Goal: Task Accomplishment & Management: Use online tool/utility

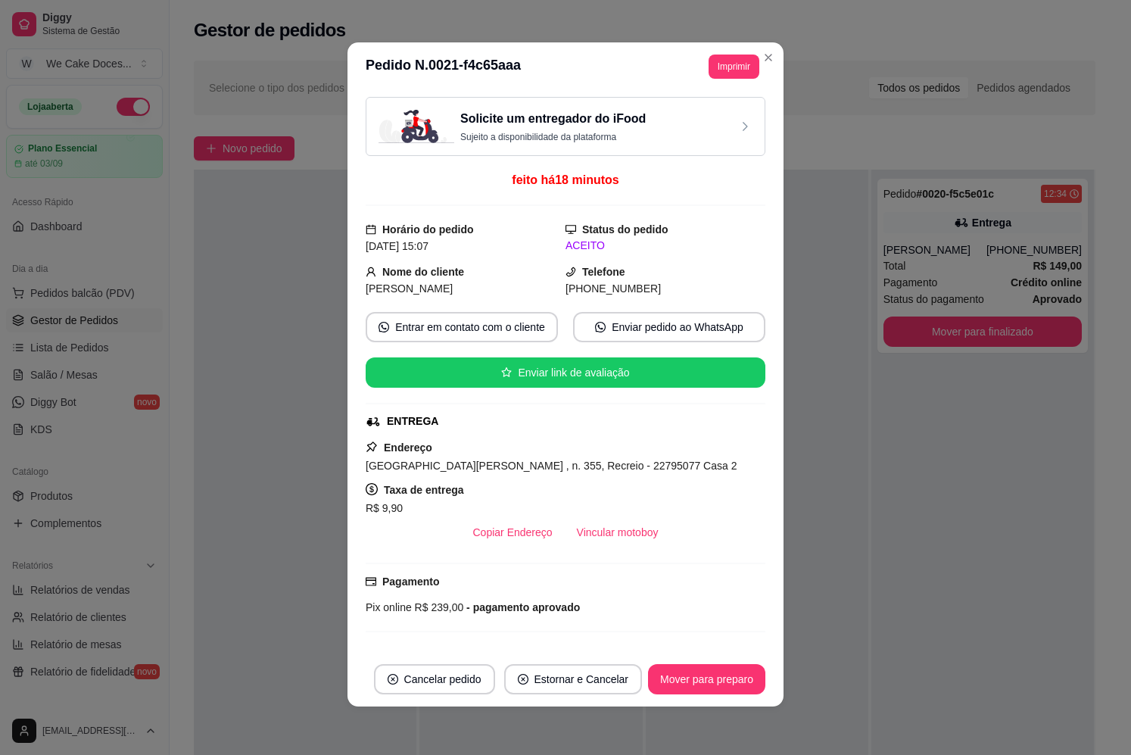
click at [654, 246] on div "ACEITO" at bounding box center [666, 246] width 200 height 16
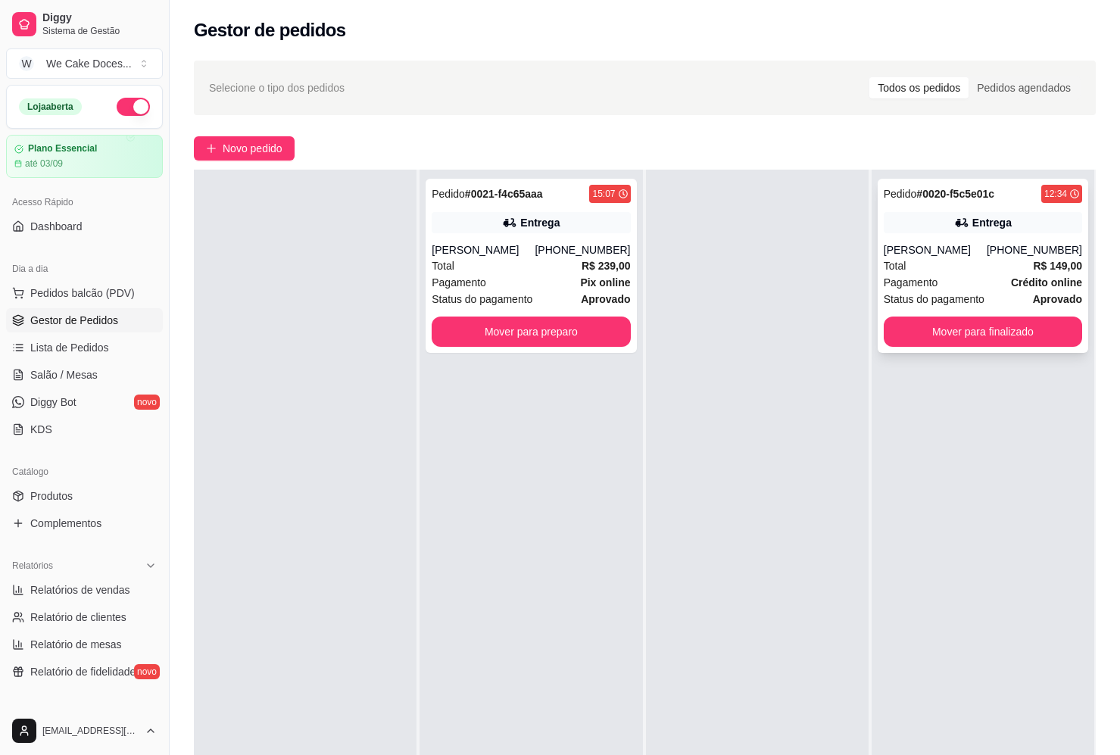
click at [969, 261] on div "Total R$ 149,00" at bounding box center [982, 265] width 198 height 17
click at [575, 268] on div "Total R$ 239,00" at bounding box center [531, 265] width 198 height 17
click at [239, 154] on span "Novo pedido" at bounding box center [253, 148] width 60 height 17
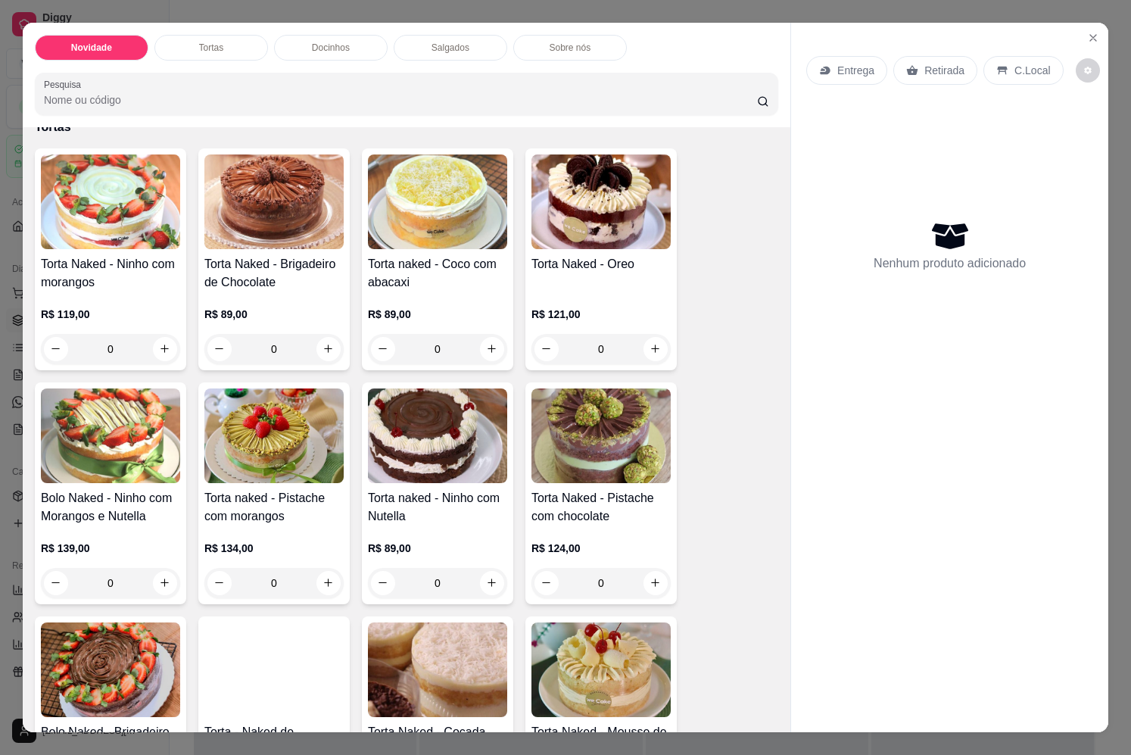
scroll to position [324, 0]
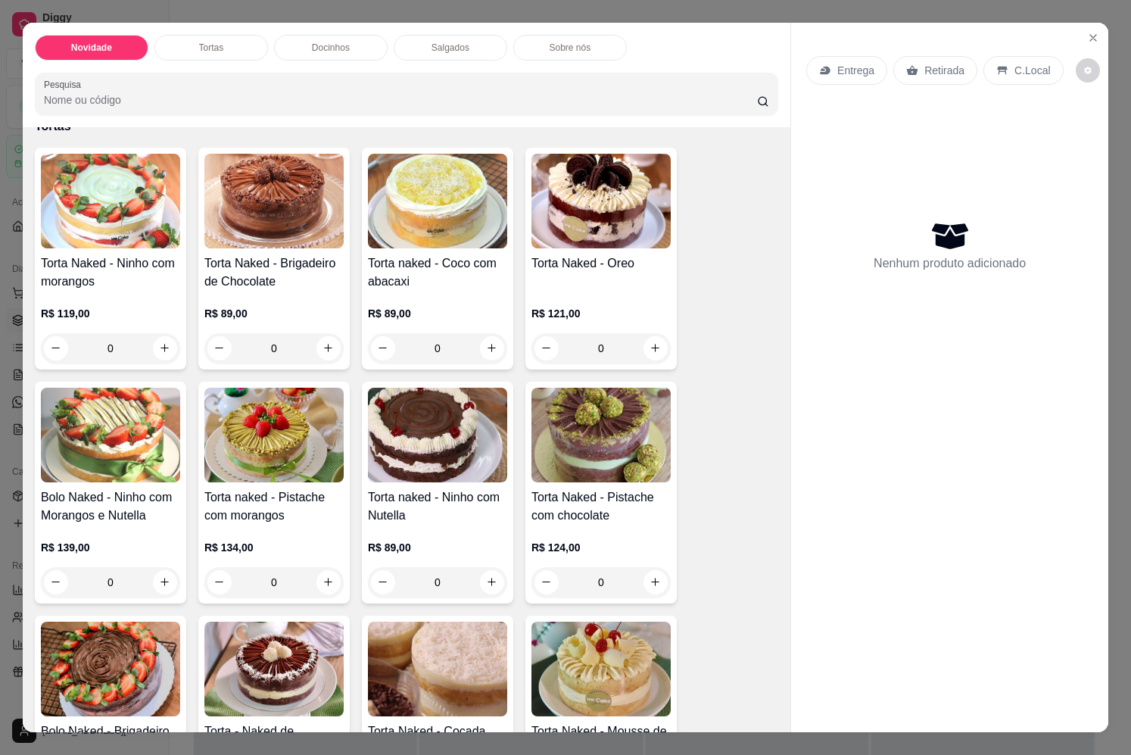
click at [445, 435] on img at bounding box center [437, 435] width 139 height 95
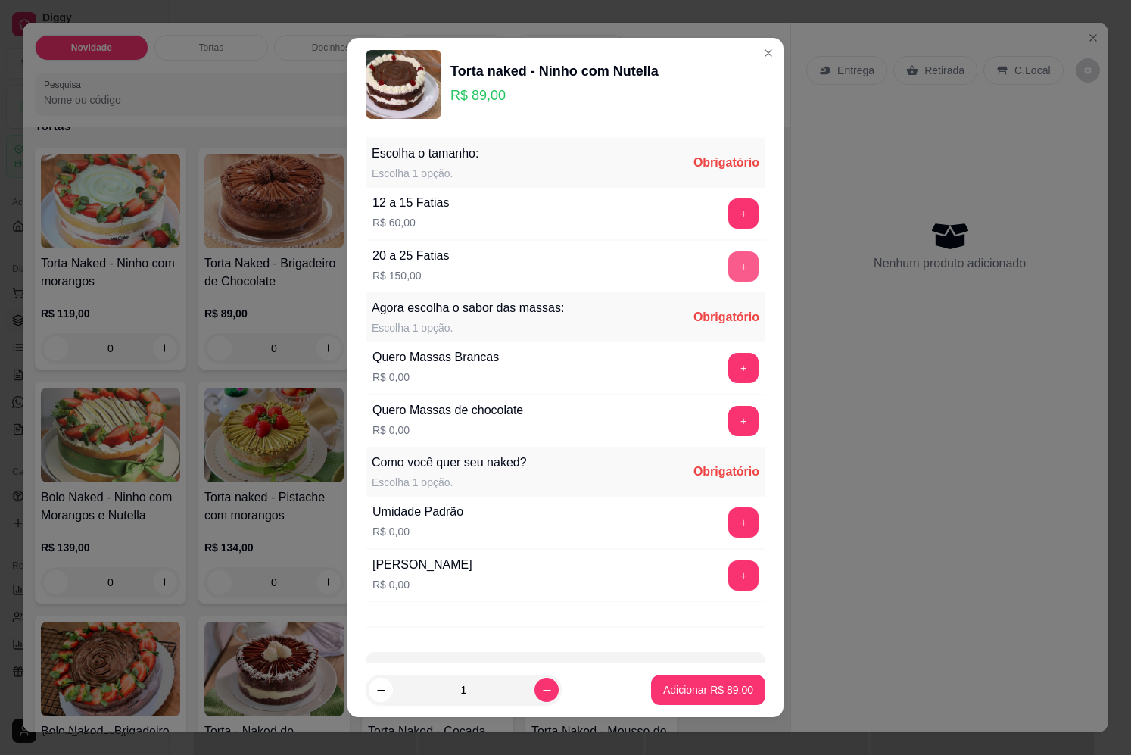
click at [728, 272] on button "+" at bounding box center [743, 266] width 30 height 30
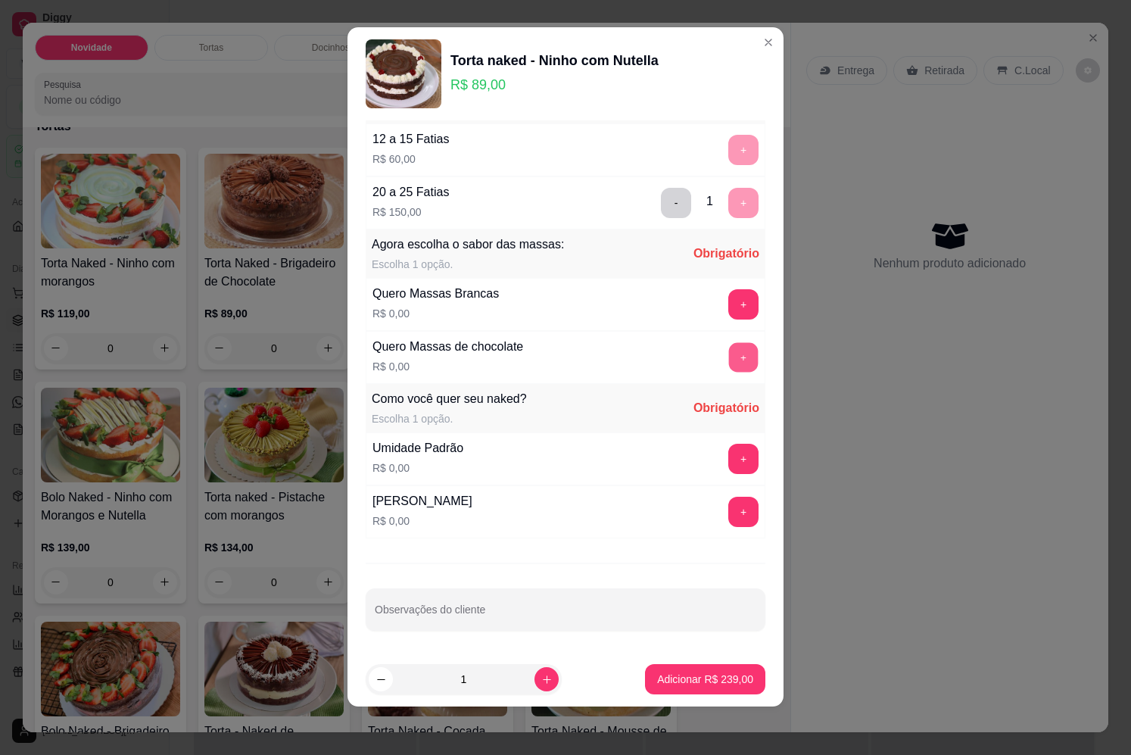
click at [729, 364] on button "+" at bounding box center [744, 358] width 30 height 30
click at [729, 513] on button "+" at bounding box center [744, 512] width 30 height 30
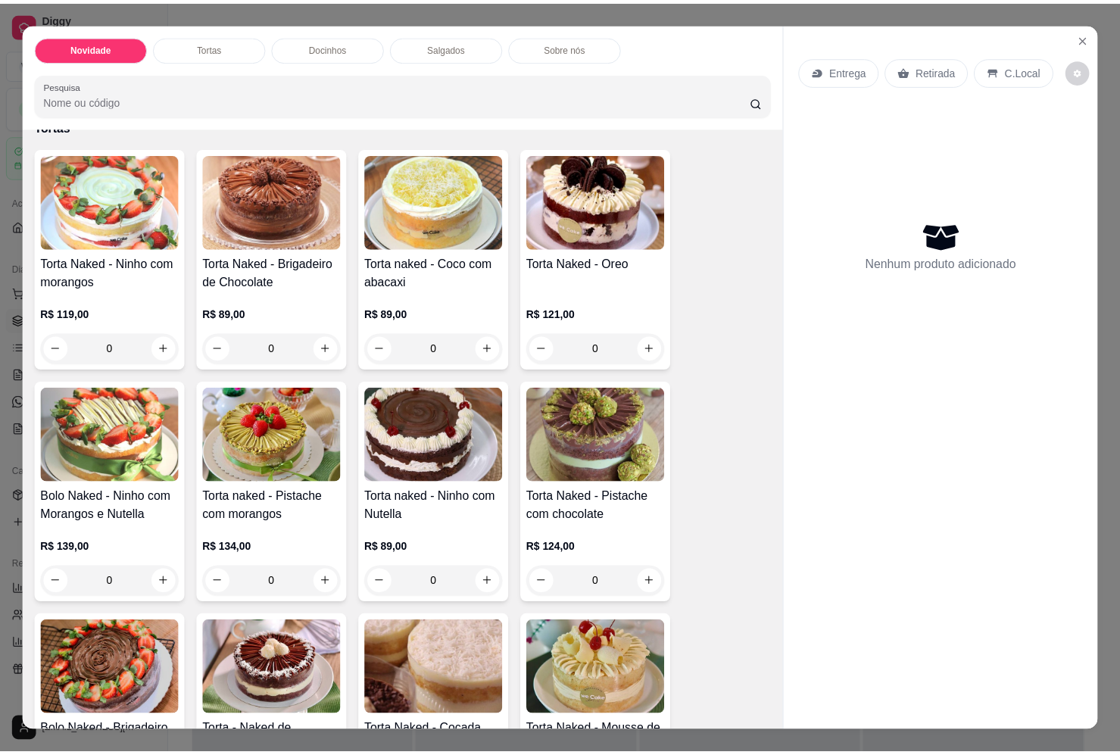
scroll to position [0, 0]
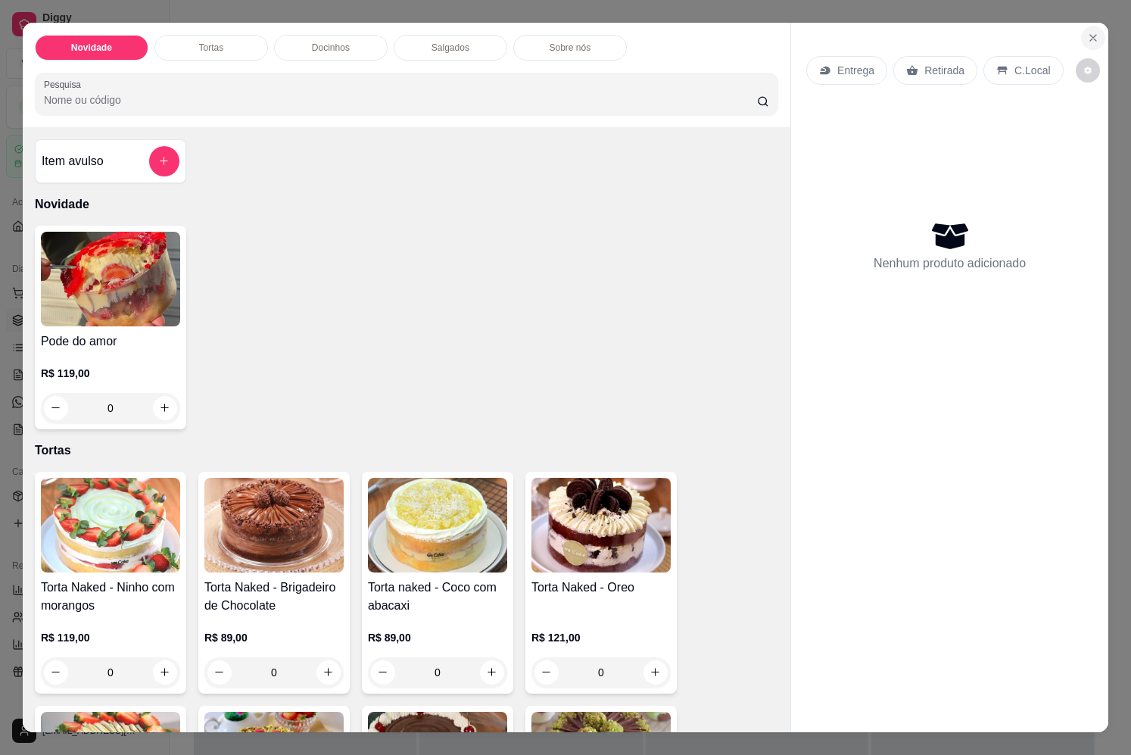
click at [1087, 32] on icon "Close" at bounding box center [1093, 38] width 12 height 12
